Goal: Task Accomplishment & Management: Use online tool/utility

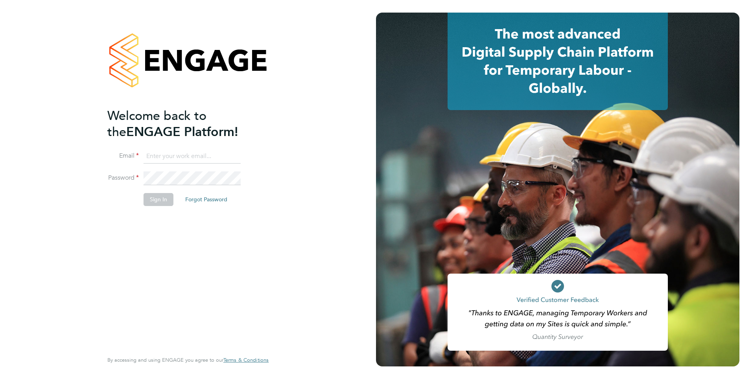
type input "[PERSON_NAME][EMAIL_ADDRESS][PERSON_NAME][DOMAIN_NAME]"
click at [157, 198] on button "Sign In" at bounding box center [159, 199] width 30 height 13
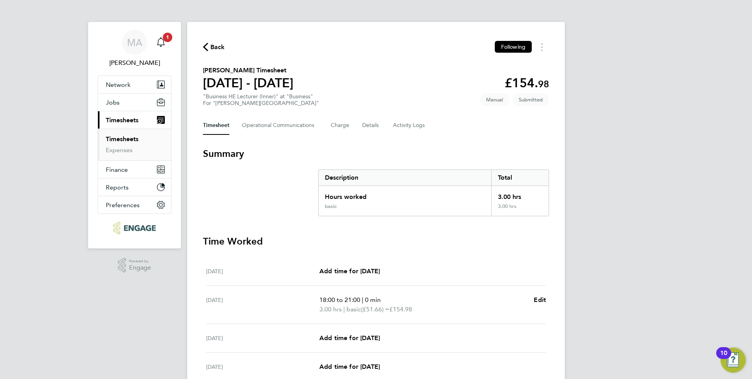
click at [116, 140] on link "Timesheets" at bounding box center [122, 138] width 33 height 7
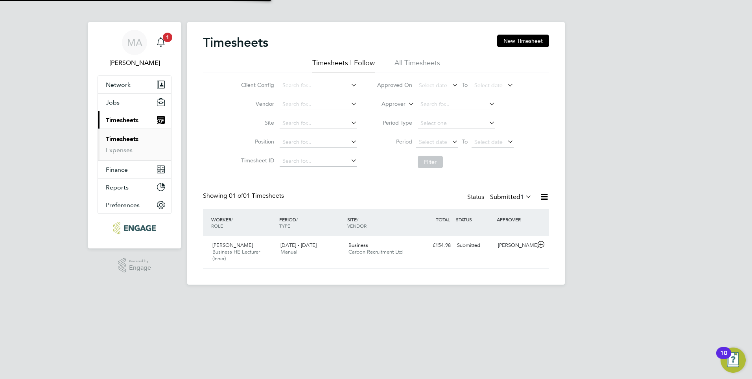
scroll to position [20, 68]
click at [234, 254] on span "Business HE Lecturer (Inner)" at bounding box center [236, 255] width 48 height 13
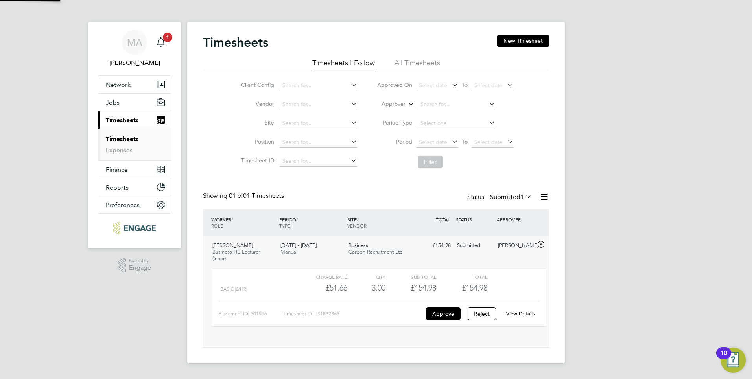
scroll to position [13, 77]
click at [447, 314] on button "Approve" at bounding box center [443, 314] width 35 height 13
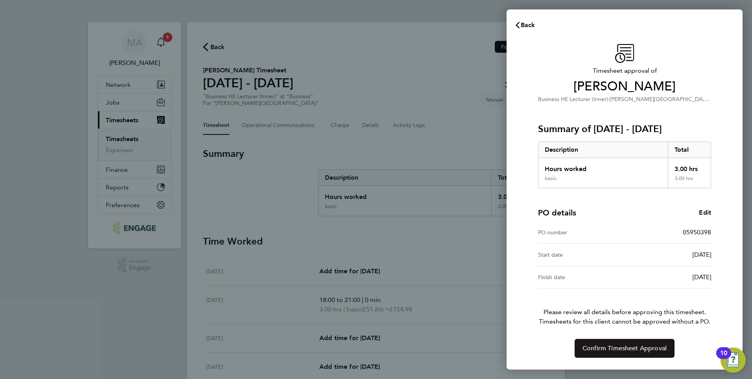
click at [632, 352] on span "Confirm Timesheet Approval" at bounding box center [625, 349] width 84 height 8
